Goal: Information Seeking & Learning: Understand process/instructions

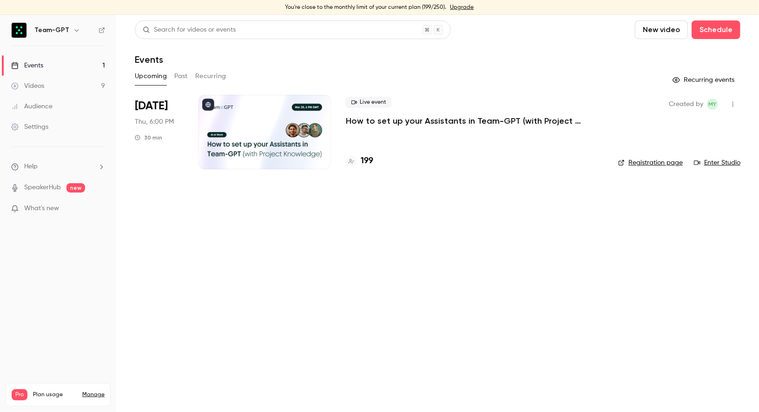
click at [373, 121] on p "How to set up your Assistants in Team-GPT (with Project Knowledge)" at bounding box center [474, 120] width 257 height 11
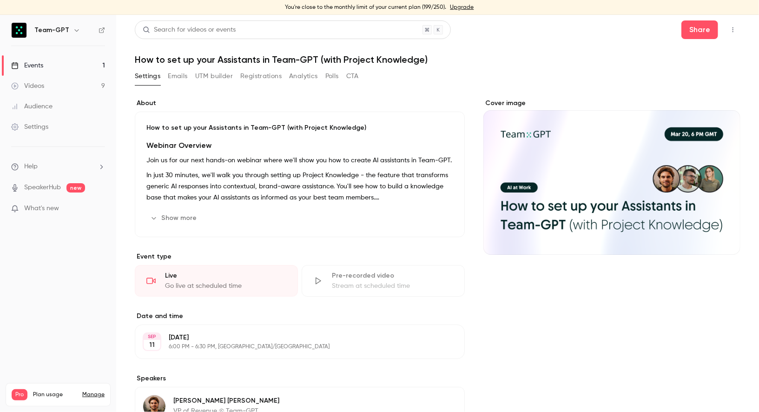
click at [736, 30] on icon "button" at bounding box center [732, 29] width 7 height 7
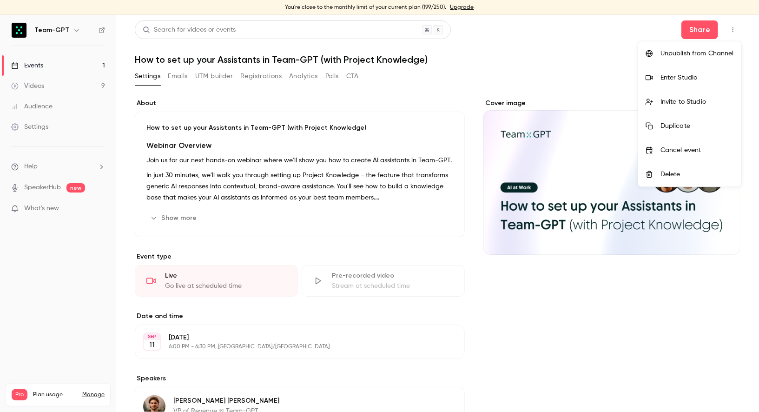
click at [655, 101] on div at bounding box center [652, 101] width 15 height 7
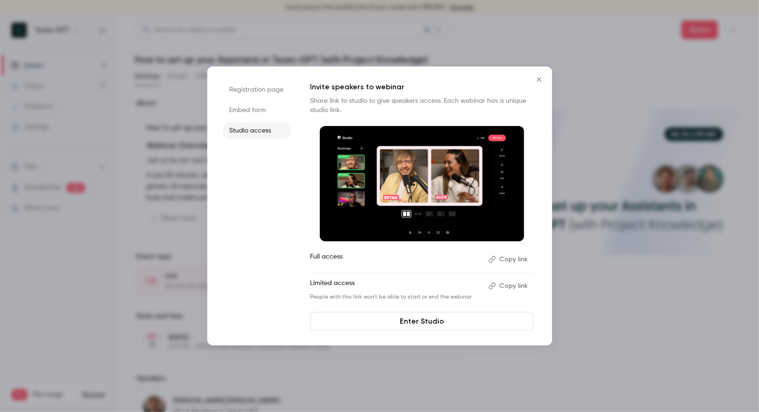
click at [514, 261] on button "Copy link" at bounding box center [508, 259] width 49 height 15
click at [680, 165] on div at bounding box center [379, 206] width 759 height 412
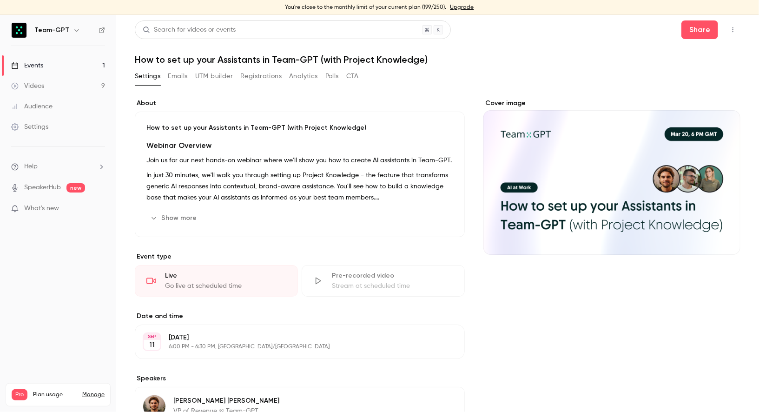
click at [730, 31] on icon "button" at bounding box center [732, 29] width 7 height 7
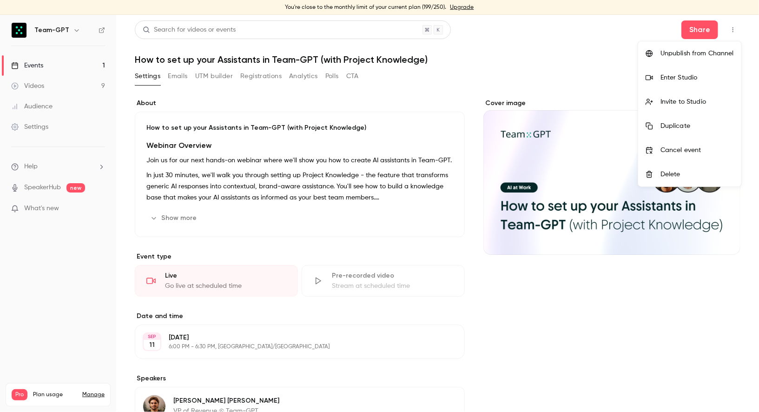
click at [680, 83] on li "Enter Studio" at bounding box center [689, 77] width 103 height 24
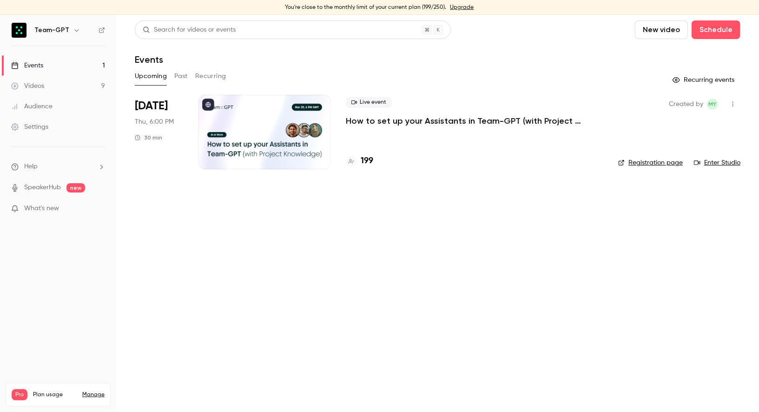
click at [247, 121] on div at bounding box center [264, 132] width 132 height 74
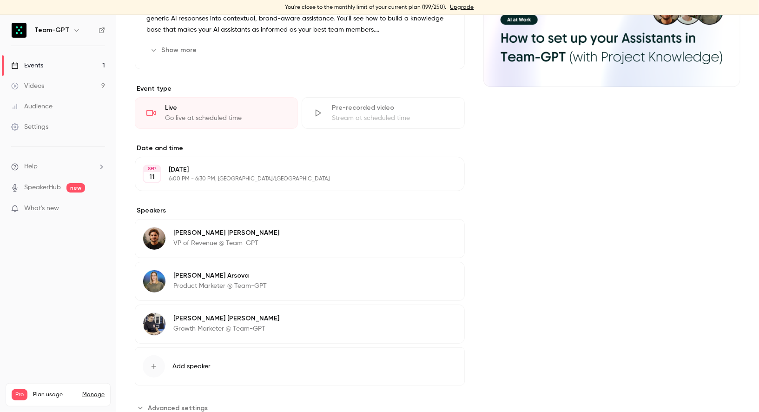
scroll to position [196, 0]
